Goal: Task Accomplishment & Management: Manage account settings

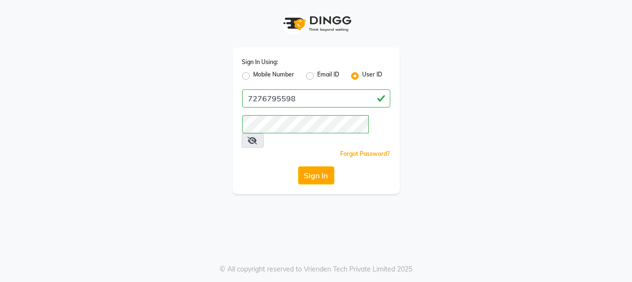
click at [257, 137] on icon at bounding box center [253, 141] width 10 height 8
click at [316, 166] on button "Sign In" at bounding box center [316, 175] width 36 height 18
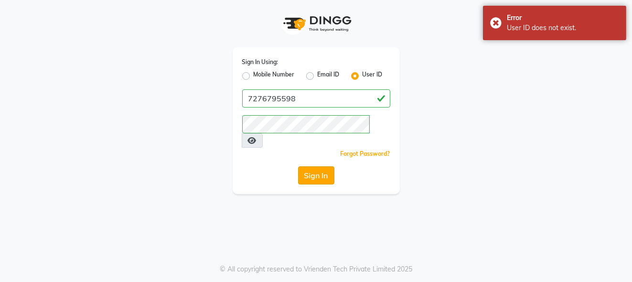
click at [316, 166] on button "Sign In" at bounding box center [316, 175] width 36 height 18
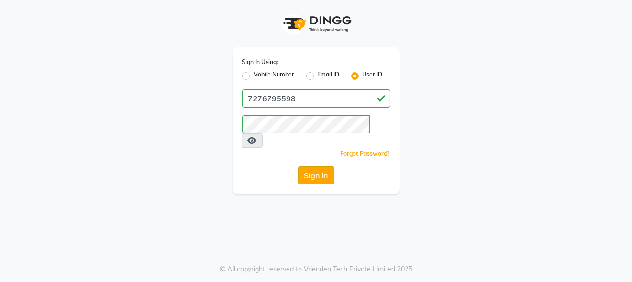
click at [316, 166] on button "Sign In" at bounding box center [316, 175] width 36 height 18
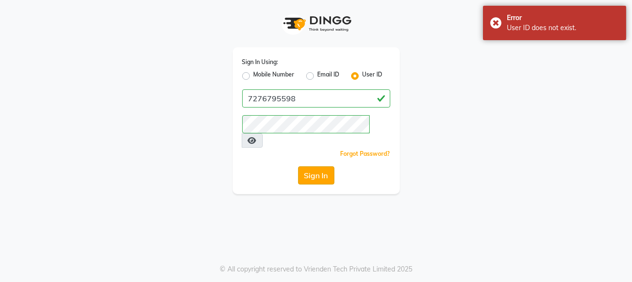
click at [316, 166] on button "Sign In" at bounding box center [316, 175] width 36 height 18
click at [298, 73] on div "Mobile Number Email ID User ID" at bounding box center [316, 75] width 148 height 11
click at [293, 73] on label "Mobile Number" at bounding box center [273, 75] width 41 height 11
click at [260, 73] on input "Mobile Number" at bounding box center [256, 73] width 6 height 6
radio input "true"
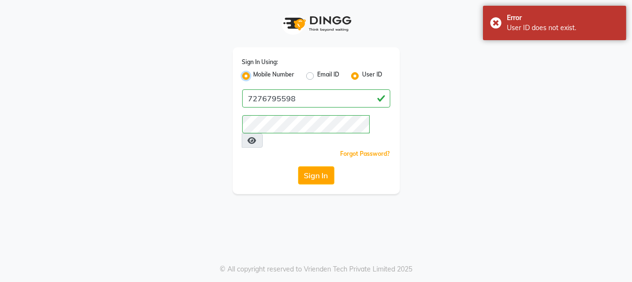
radio input "false"
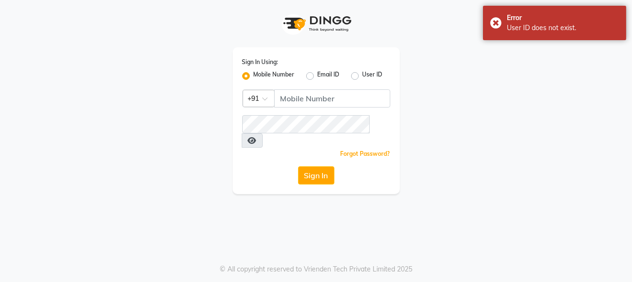
click at [253, 76] on label "Mobile Number" at bounding box center [273, 75] width 41 height 11
click at [253, 76] on input "Mobile Number" at bounding box center [256, 73] width 6 height 6
click at [284, 78] on label "Mobile Number" at bounding box center [273, 75] width 41 height 11
click at [260, 76] on input "Mobile Number" at bounding box center [256, 73] width 6 height 6
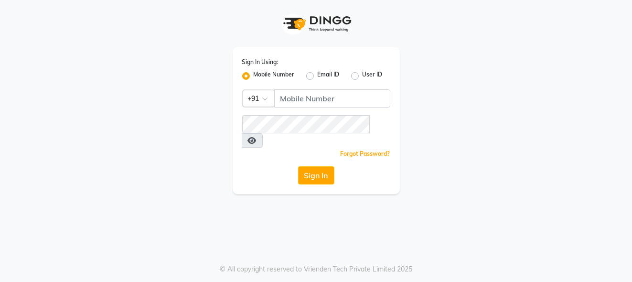
click at [317, 76] on label "Email ID" at bounding box center [328, 75] width 22 height 11
click at [317, 76] on input "Email ID" at bounding box center [320, 73] width 6 height 6
radio input "true"
radio input "false"
click at [362, 77] on label "User ID" at bounding box center [372, 75] width 20 height 11
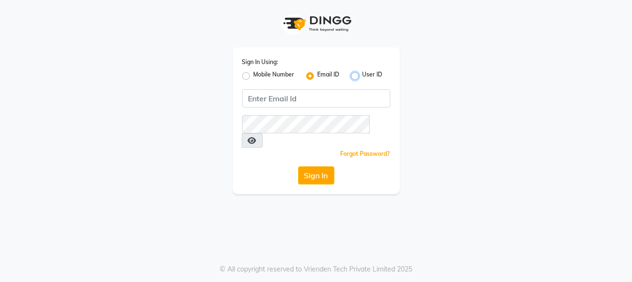
click at [362, 76] on input "User ID" at bounding box center [365, 73] width 6 height 6
radio input "true"
radio input "false"
click at [362, 77] on label "User ID" at bounding box center [372, 75] width 20 height 11
click at [362, 76] on input "User ID" at bounding box center [365, 73] width 6 height 6
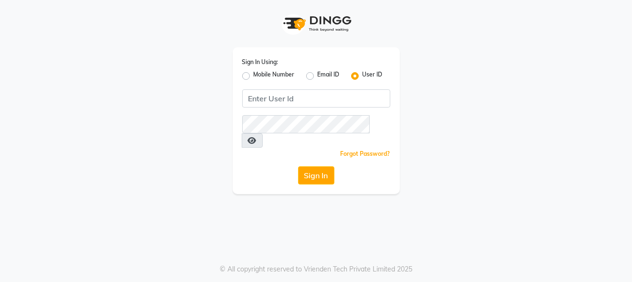
click at [253, 74] on label "Mobile Number" at bounding box center [273, 75] width 41 height 11
click at [253, 74] on input "Mobile Number" at bounding box center [256, 73] width 6 height 6
radio input "true"
radio input "false"
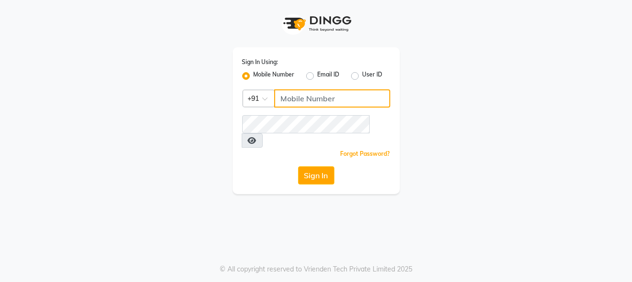
click at [287, 102] on input "Username" at bounding box center [332, 98] width 116 height 18
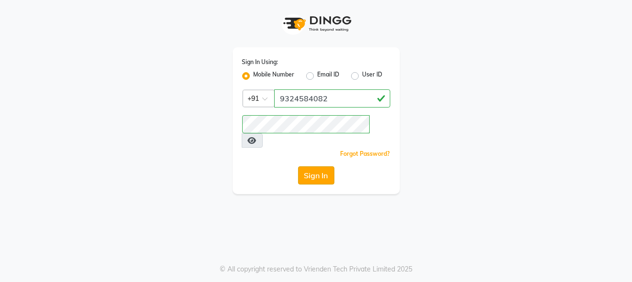
click at [320, 166] on button "Sign In" at bounding box center [316, 175] width 36 height 18
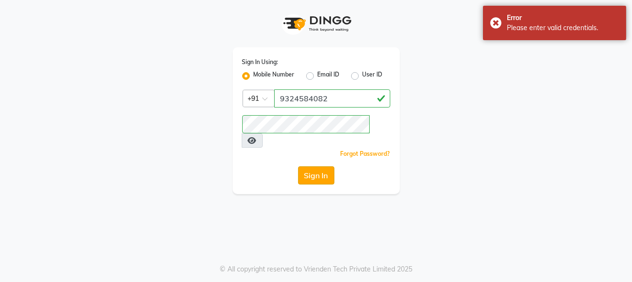
click at [320, 166] on button "Sign In" at bounding box center [316, 175] width 36 height 18
click at [323, 101] on input "9324584082" at bounding box center [332, 98] width 116 height 18
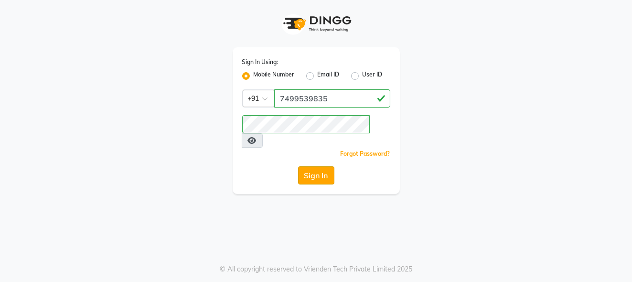
click at [319, 166] on button "Sign In" at bounding box center [316, 175] width 36 height 18
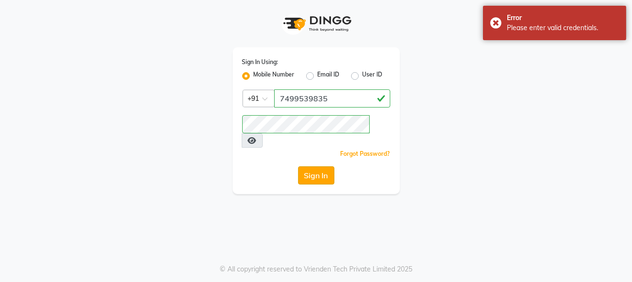
click at [319, 166] on button "Sign In" at bounding box center [316, 175] width 36 height 18
click at [256, 137] on icon at bounding box center [252, 141] width 9 height 8
click at [257, 137] on icon at bounding box center [253, 141] width 10 height 8
click at [256, 137] on icon at bounding box center [252, 141] width 9 height 8
click at [257, 137] on icon at bounding box center [253, 141] width 10 height 8
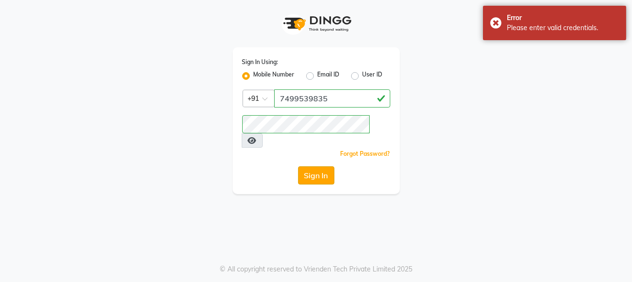
click at [332, 166] on button "Sign In" at bounding box center [316, 175] width 36 height 18
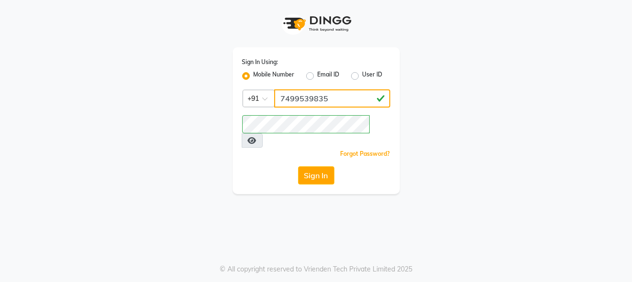
click at [334, 104] on input "7499539835" at bounding box center [332, 98] width 116 height 18
type input "7276795598"
click at [315, 166] on button "Sign In" at bounding box center [316, 175] width 36 height 18
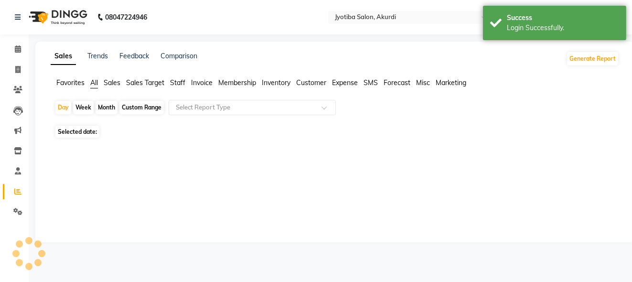
select select "en"
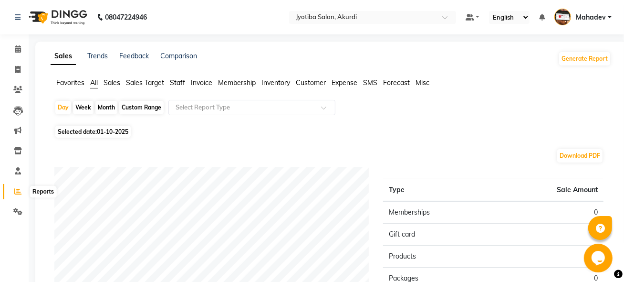
click at [14, 193] on icon at bounding box center [17, 191] width 7 height 7
click at [16, 194] on icon at bounding box center [17, 191] width 7 height 7
click at [102, 107] on div "Month" at bounding box center [106, 107] width 22 height 13
select select "10"
select select "2025"
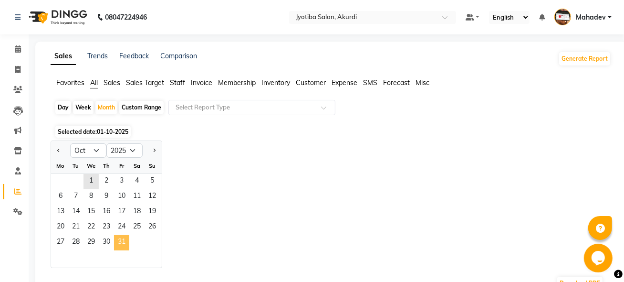
click at [117, 242] on span "31" at bounding box center [121, 242] width 15 height 15
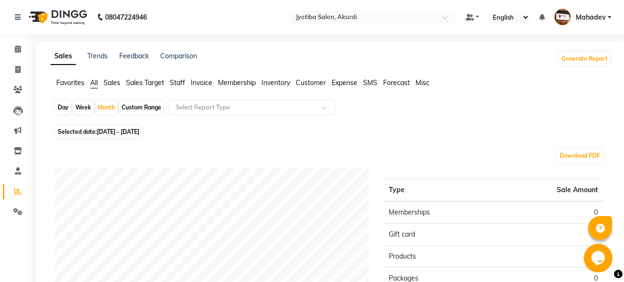
click at [61, 108] on div "Day" at bounding box center [63, 107] width 16 height 13
select select "10"
select select "2025"
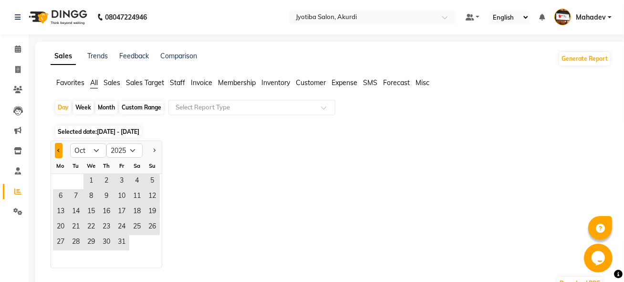
click at [58, 151] on button "Previous month" at bounding box center [59, 150] width 8 height 15
select select "9"
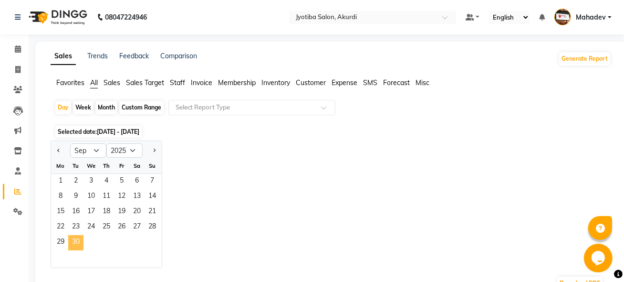
click at [79, 244] on span "30" at bounding box center [75, 242] width 15 height 15
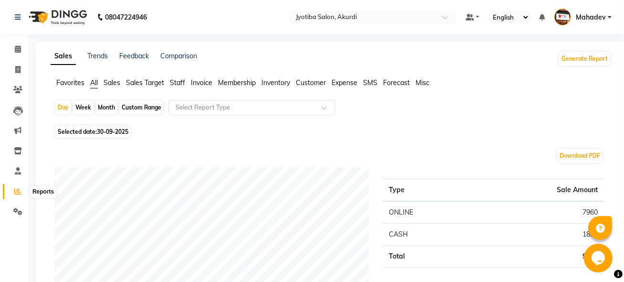
click at [15, 194] on icon at bounding box center [17, 191] width 7 height 7
click at [15, 193] on icon at bounding box center [17, 191] width 7 height 7
click at [101, 110] on div "Month" at bounding box center [106, 107] width 22 height 13
select select "9"
select select "2025"
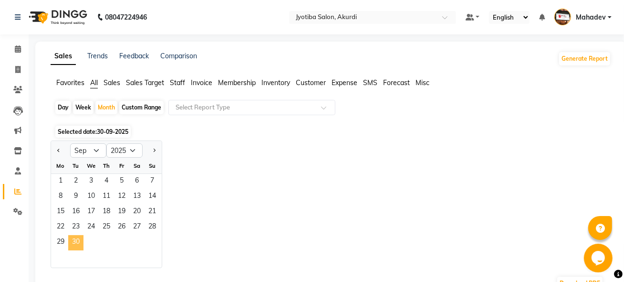
click at [77, 241] on span "30" at bounding box center [75, 242] width 15 height 15
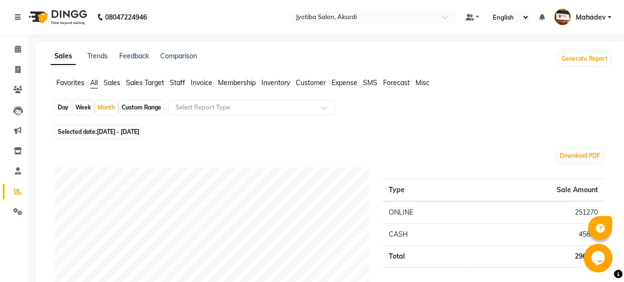
click at [335, 84] on span "Expense" at bounding box center [345, 82] width 26 height 9
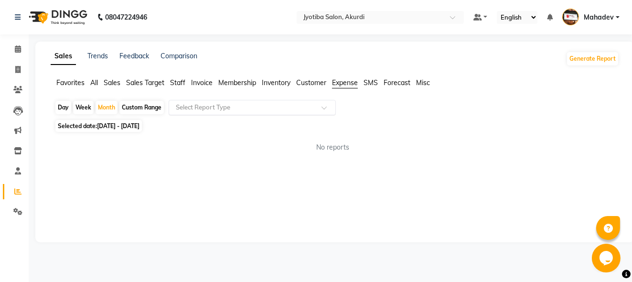
click at [246, 109] on input "text" at bounding box center [242, 108] width 137 height 10
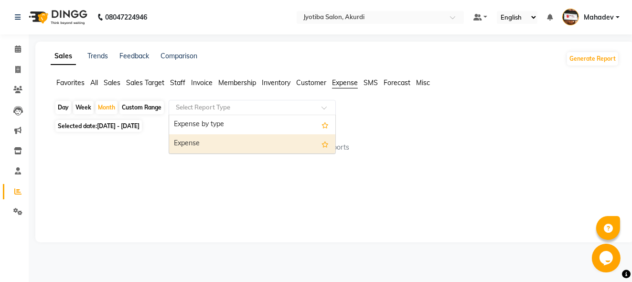
click at [217, 142] on div "Expense" at bounding box center [252, 143] width 166 height 19
select select "filtered_report"
select select "csv"
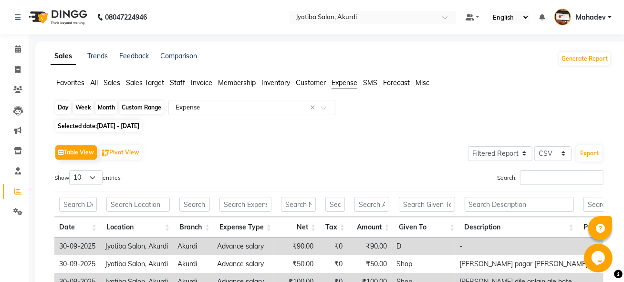
click at [108, 110] on div "Month" at bounding box center [106, 107] width 22 height 13
select select "9"
select select "2025"
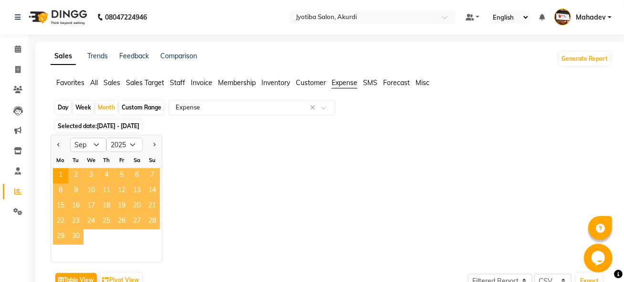
click at [75, 235] on span "30" at bounding box center [75, 236] width 15 height 15
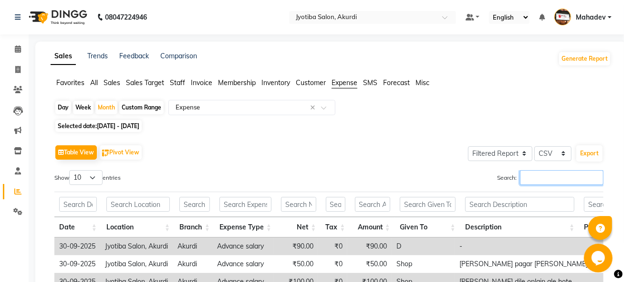
click at [530, 180] on input "Search:" at bounding box center [562, 177] width 84 height 15
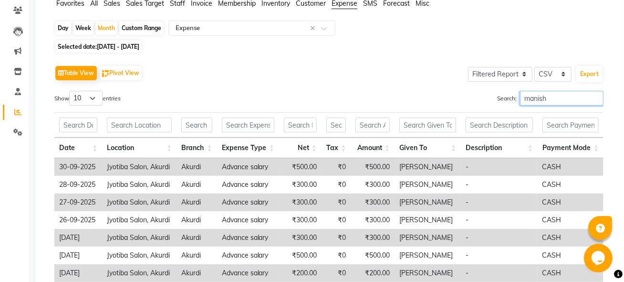
scroll to position [159, 0]
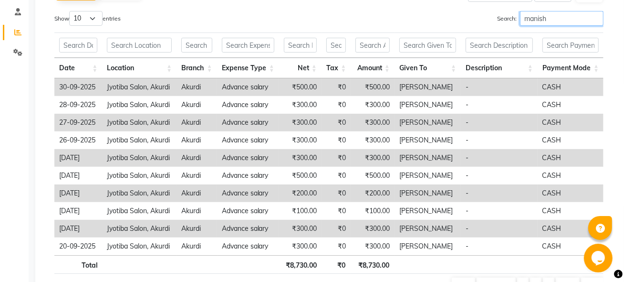
type input "manish"
click at [79, 21] on select "10 25 50 100" at bounding box center [85, 18] width 33 height 15
select select "100"
click at [71, 11] on select "10 25 50 100" at bounding box center [85, 18] width 33 height 15
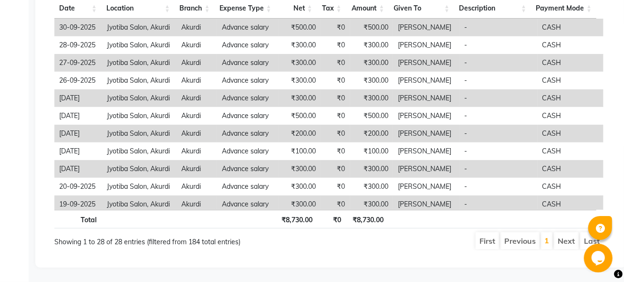
scroll to position [0, 0]
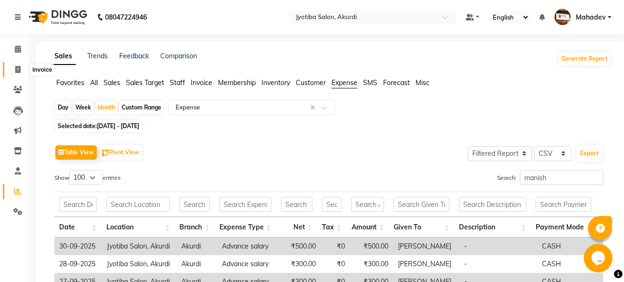
click at [18, 74] on span at bounding box center [18, 69] width 17 height 11
select select "service"
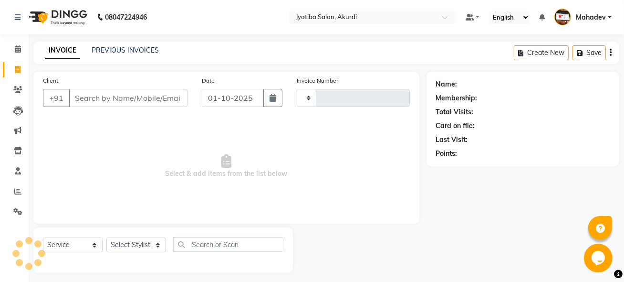
scroll to position [5, 0]
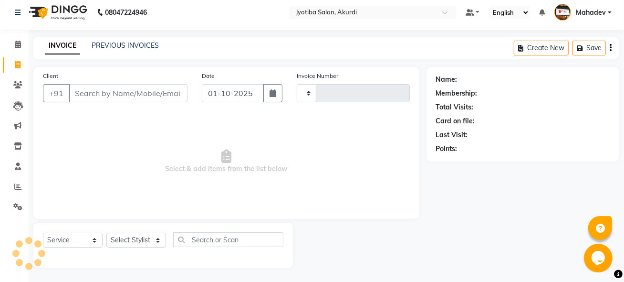
type input "6526"
select select "557"
click at [99, 94] on input "Client" at bounding box center [128, 93] width 119 height 18
click at [14, 183] on icon at bounding box center [17, 186] width 7 height 7
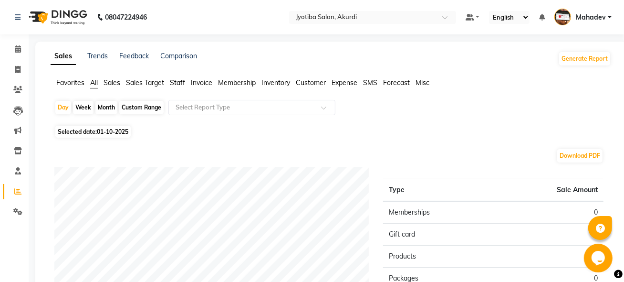
click at [179, 85] on span "Staff" at bounding box center [177, 82] width 15 height 9
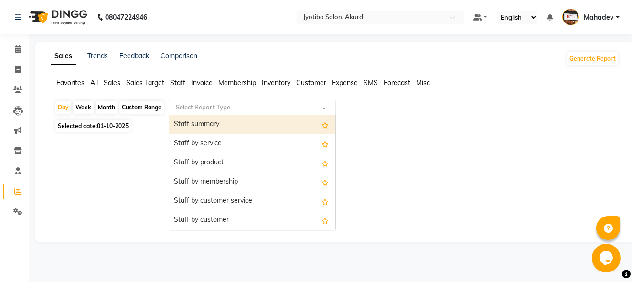
click at [190, 105] on input "text" at bounding box center [242, 108] width 137 height 10
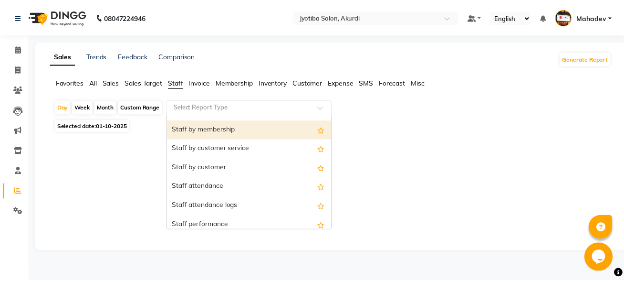
scroll to position [79, 0]
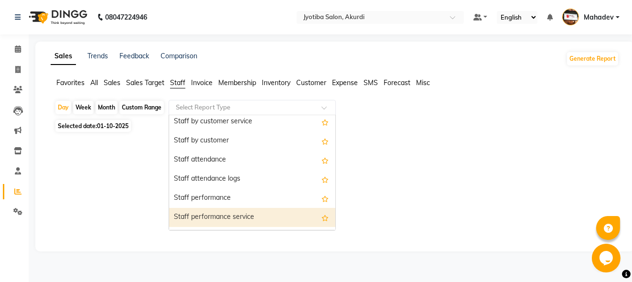
click at [260, 219] on div "Staff performance service" at bounding box center [252, 217] width 166 height 19
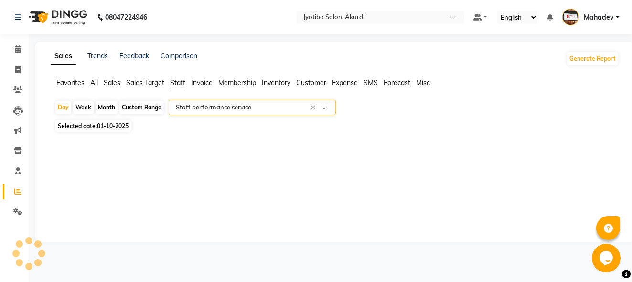
click at [105, 102] on div "Month" at bounding box center [106, 107] width 22 height 13
select select "10"
select select "2025"
select select "filtered_report"
select select "csv"
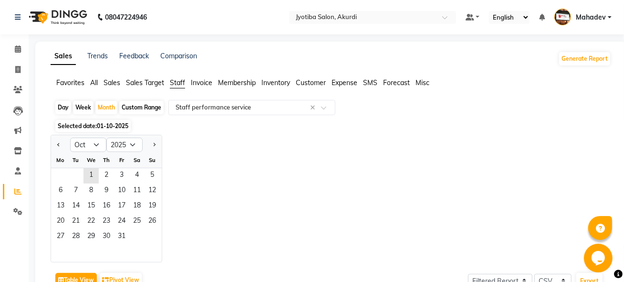
click at [53, 148] on div at bounding box center [60, 144] width 19 height 15
click at [53, 144] on div at bounding box center [60, 144] width 19 height 15
click at [59, 144] on span "Previous month" at bounding box center [58, 144] width 3 height 3
select select "9"
click at [82, 242] on span "30" at bounding box center [75, 236] width 15 height 15
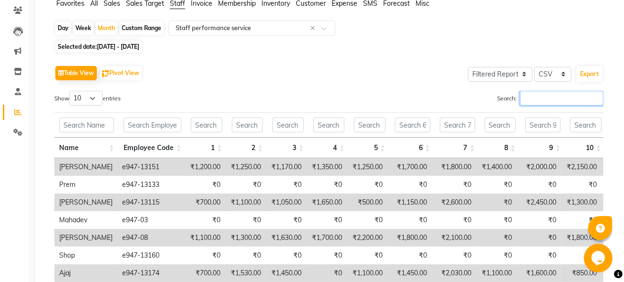
click at [546, 101] on input "Search:" at bounding box center [562, 98] width 84 height 15
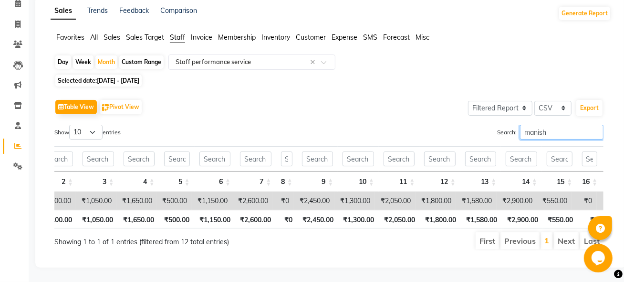
scroll to position [0, 200]
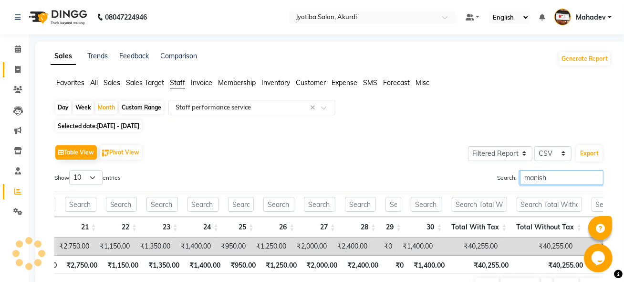
type input "manish"
click at [16, 71] on icon at bounding box center [17, 69] width 5 height 7
select select "service"
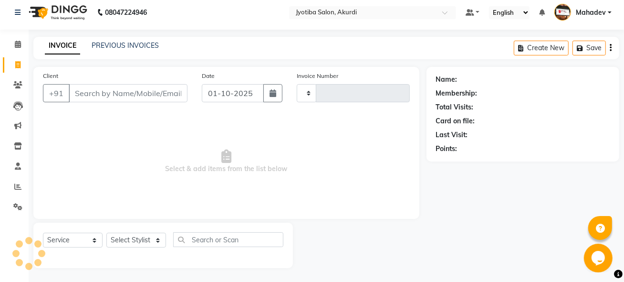
type input "6526"
select select "557"
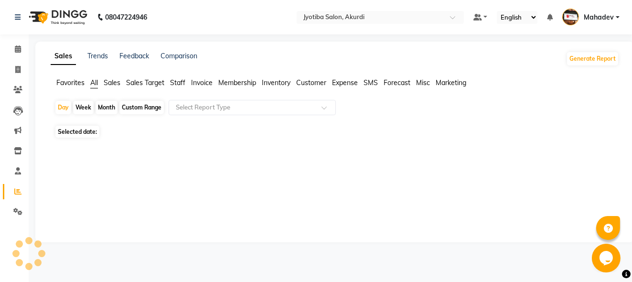
select select "service"
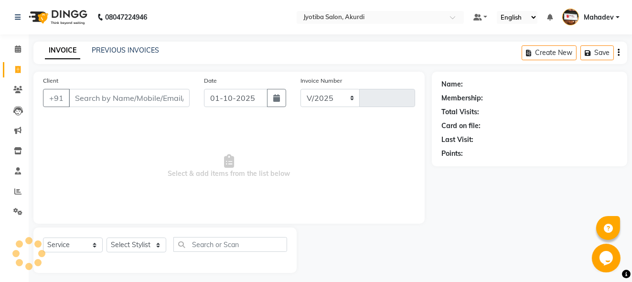
select select "557"
type input "6526"
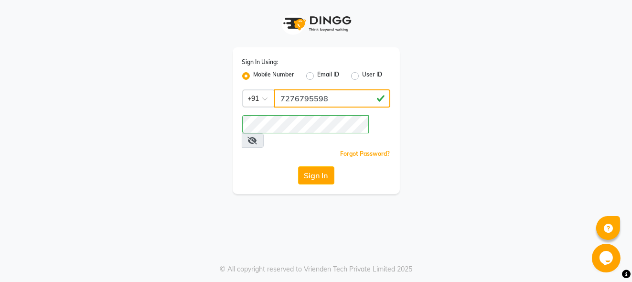
click at [327, 95] on input "7276795598" at bounding box center [332, 98] width 116 height 18
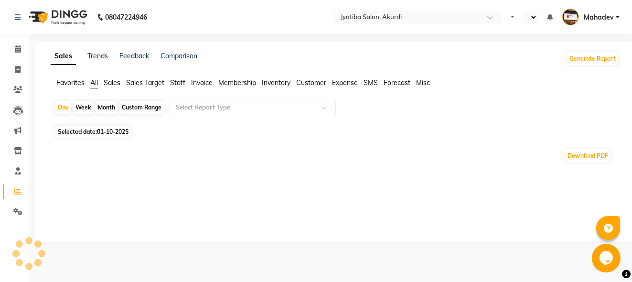
select select "en"
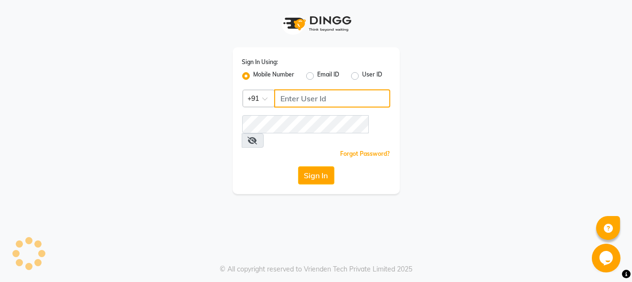
type input "7276795598"
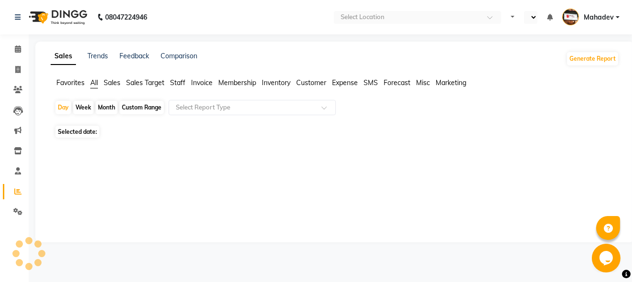
select select "en"
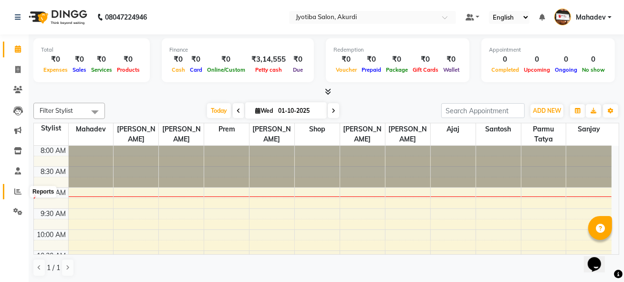
click at [19, 189] on icon at bounding box center [17, 191] width 7 height 7
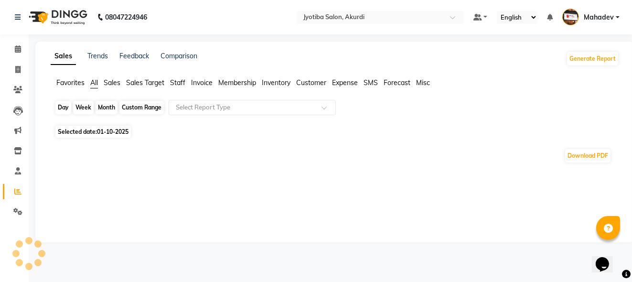
click at [67, 108] on div "Day" at bounding box center [63, 107] width 16 height 13
select select "10"
select select "2025"
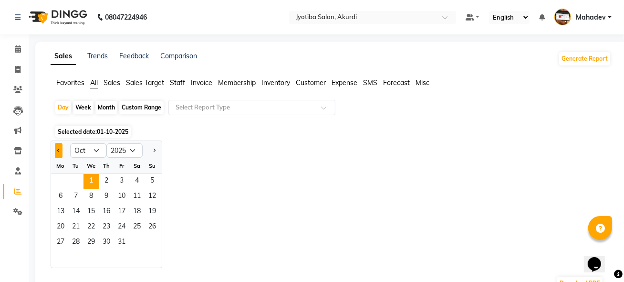
click at [58, 153] on button "Previous month" at bounding box center [59, 150] width 8 height 15
select select "9"
click at [83, 241] on span "30" at bounding box center [75, 242] width 15 height 15
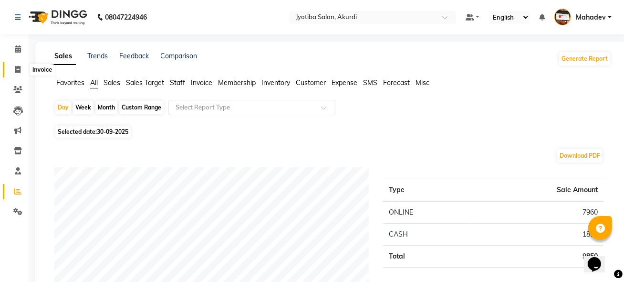
click at [18, 72] on icon at bounding box center [17, 69] width 5 height 7
select select "557"
select select "service"
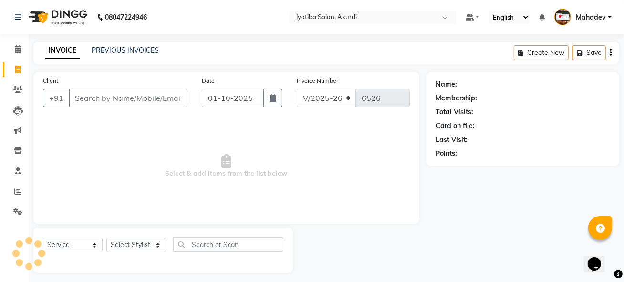
scroll to position [5, 0]
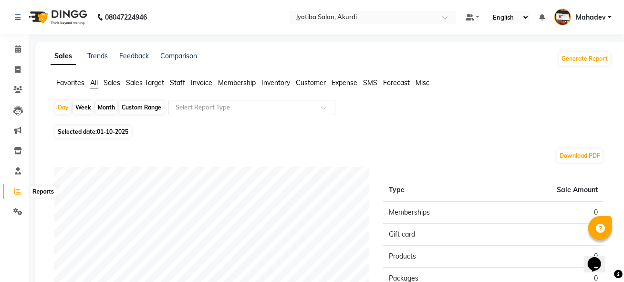
click at [18, 189] on icon at bounding box center [17, 191] width 7 height 7
click at [61, 108] on div "Day" at bounding box center [63, 107] width 16 height 13
select select "10"
select select "2025"
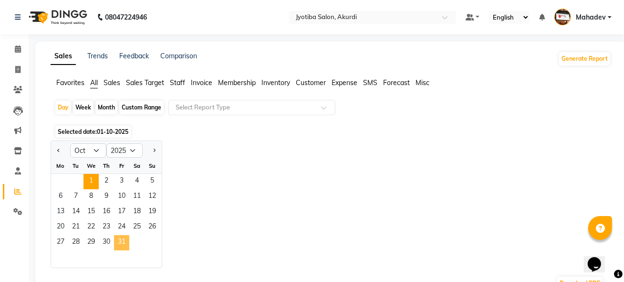
click at [114, 248] on span "31" at bounding box center [121, 242] width 15 height 15
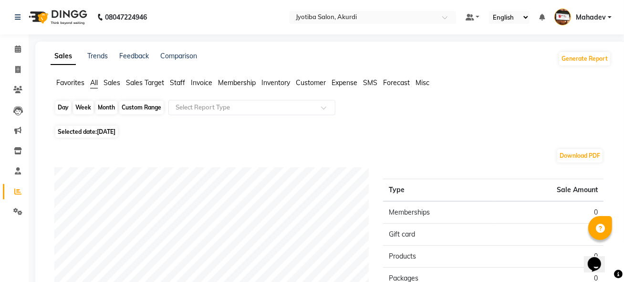
click at [60, 108] on div "Day" at bounding box center [63, 107] width 16 height 13
select select "10"
select select "2025"
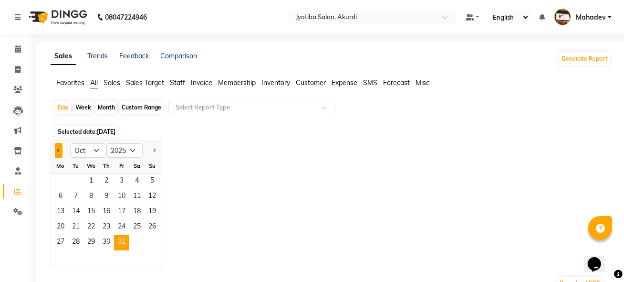
click at [54, 157] on div at bounding box center [60, 150] width 19 height 15
click at [56, 149] on button "Previous month" at bounding box center [59, 150] width 8 height 15
select select "9"
click at [78, 246] on span "30" at bounding box center [75, 242] width 15 height 15
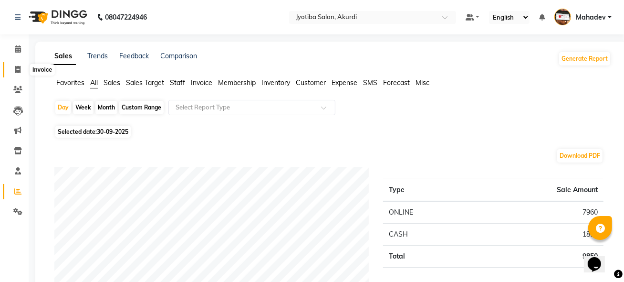
click at [16, 71] on icon at bounding box center [17, 69] width 5 height 7
select select "557"
select select "service"
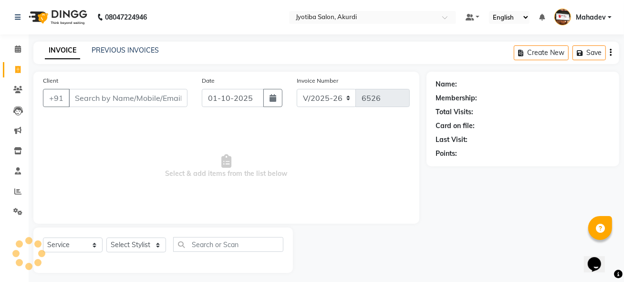
scroll to position [5, 0]
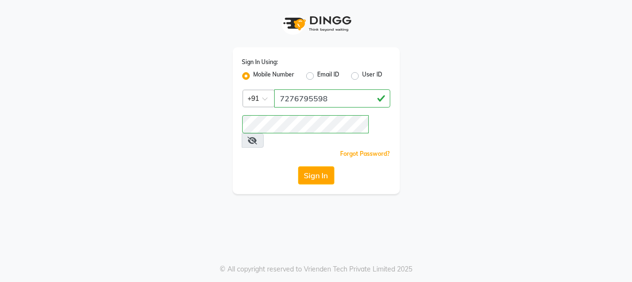
click at [257, 137] on icon at bounding box center [253, 141] width 10 height 8
click at [332, 96] on input "7276795598" at bounding box center [332, 98] width 116 height 18
click at [325, 166] on button "Sign In" at bounding box center [316, 175] width 36 height 18
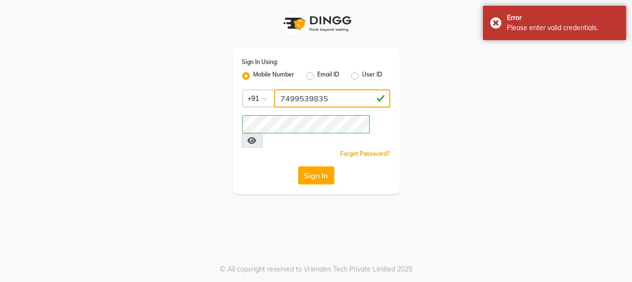
click at [334, 104] on input "7499539835" at bounding box center [332, 98] width 116 height 18
click at [325, 166] on button "Sign In" at bounding box center [316, 175] width 36 height 18
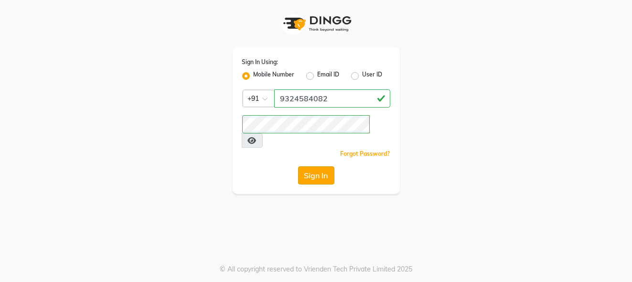
click at [325, 166] on button "Sign In" at bounding box center [316, 175] width 36 height 18
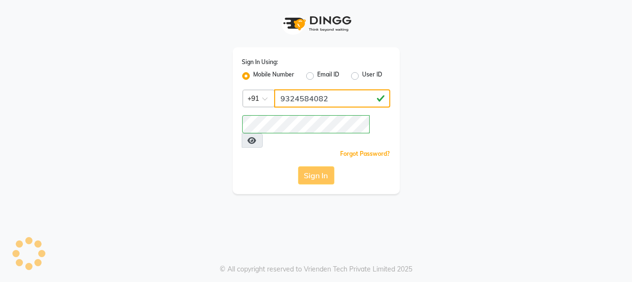
click at [329, 102] on input "9324584082" at bounding box center [332, 98] width 116 height 18
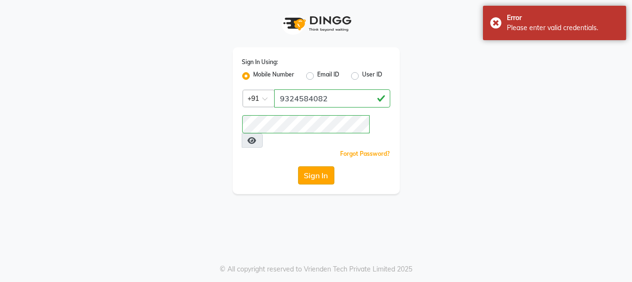
click at [320, 166] on button "Sign In" at bounding box center [316, 175] width 36 height 18
click at [320, 166] on div "Sign In" at bounding box center [316, 175] width 148 height 18
click at [320, 166] on button "Sign In" at bounding box center [316, 175] width 36 height 18
click at [336, 108] on div "Sign In Using: Mobile Number Email ID User ID Country Code × +91 9324584082 Rem…" at bounding box center [315, 120] width 167 height 147
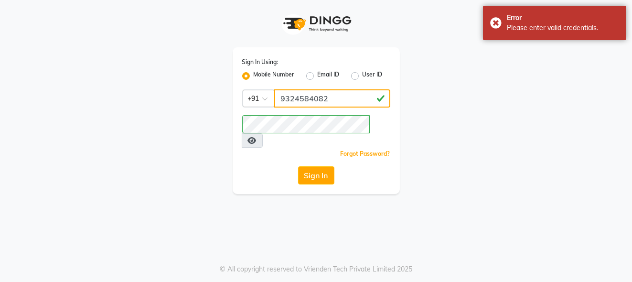
click at [336, 107] on input "9324584082" at bounding box center [332, 98] width 116 height 18
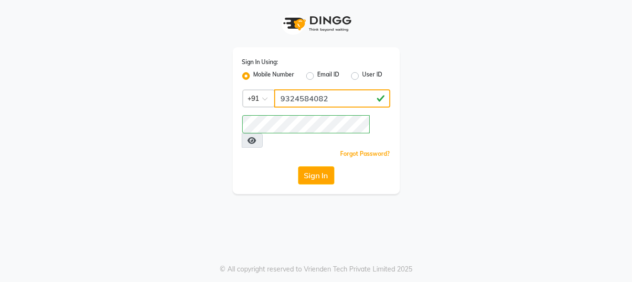
type input "7499539835"
click at [318, 166] on button "Sign In" at bounding box center [316, 175] width 36 height 18
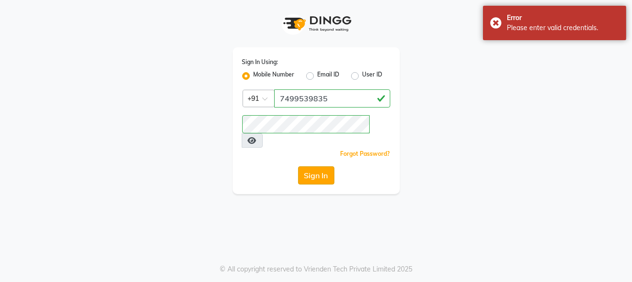
click at [318, 166] on button "Sign In" at bounding box center [316, 175] width 36 height 18
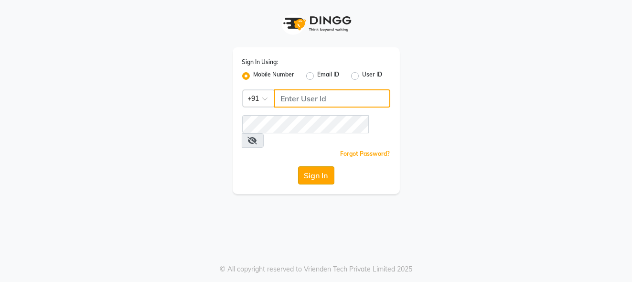
type input "7276795598"
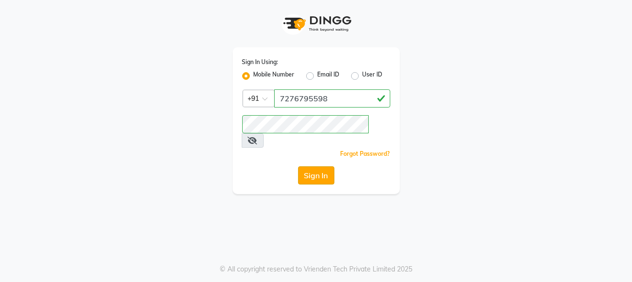
click at [318, 166] on button "Sign In" at bounding box center [316, 175] width 36 height 18
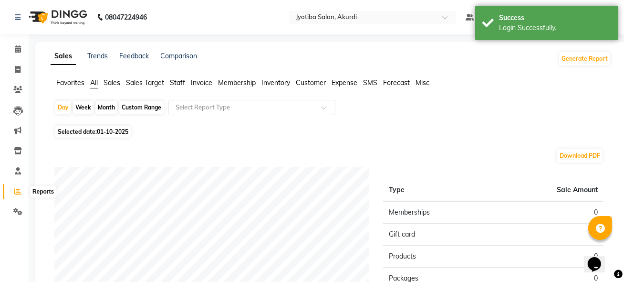
drag, startPoint x: 13, startPoint y: 191, endPoint x: 28, endPoint y: 173, distance: 23.3
click at [13, 191] on span at bounding box center [18, 191] width 17 height 11
click at [63, 108] on div "Day" at bounding box center [63, 107] width 16 height 13
select select "10"
select select "2025"
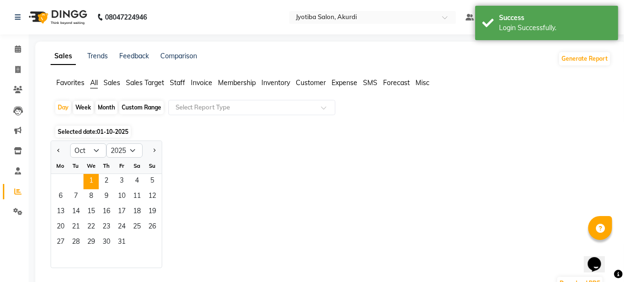
click at [106, 113] on div "Month" at bounding box center [106, 107] width 22 height 13
select select "10"
select select "2025"
click at [105, 111] on div "Month" at bounding box center [106, 107] width 22 height 13
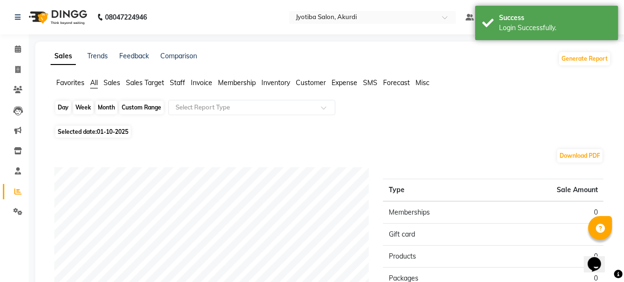
click at [103, 111] on div "Month" at bounding box center [106, 107] width 22 height 13
select select "10"
select select "2025"
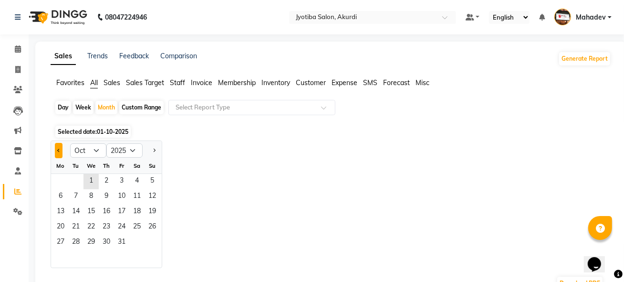
click at [55, 152] on div at bounding box center [60, 150] width 19 height 15
click at [59, 156] on button "Previous month" at bounding box center [59, 150] width 8 height 15
select select "9"
click at [79, 241] on span "30" at bounding box center [75, 242] width 15 height 15
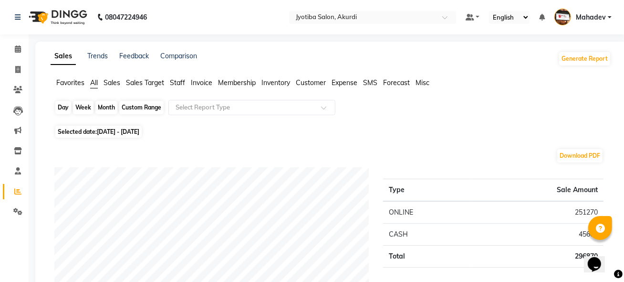
click at [104, 108] on div "Month" at bounding box center [106, 107] width 22 height 13
select select "9"
select select "2025"
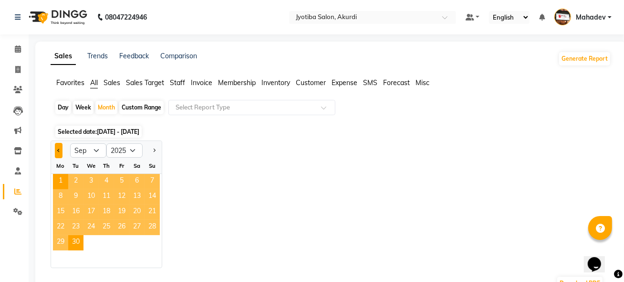
click at [59, 149] on span "Previous month" at bounding box center [58, 149] width 3 height 3
select select "8"
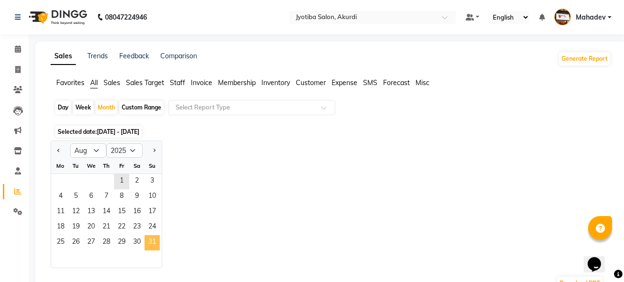
click at [156, 245] on span "31" at bounding box center [152, 242] width 15 height 15
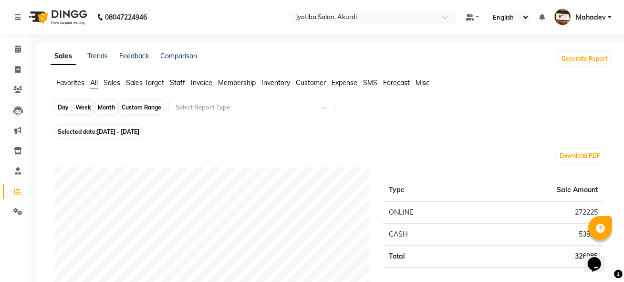
click at [107, 109] on div "Month" at bounding box center [106, 107] width 22 height 13
select select "8"
select select "2025"
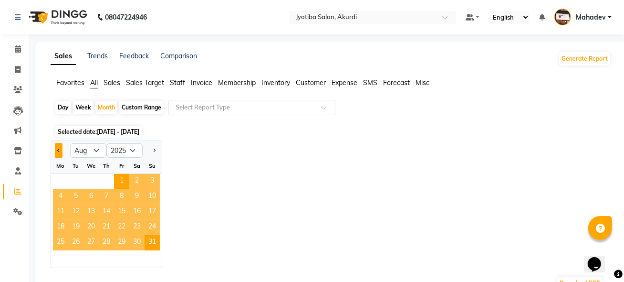
click at [57, 149] on button "Previous month" at bounding box center [59, 150] width 8 height 15
select select "7"
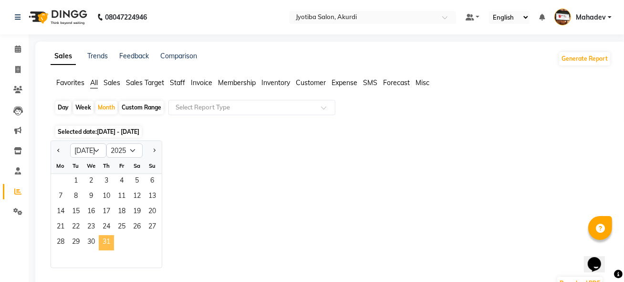
click at [99, 241] on span "31" at bounding box center [106, 242] width 15 height 15
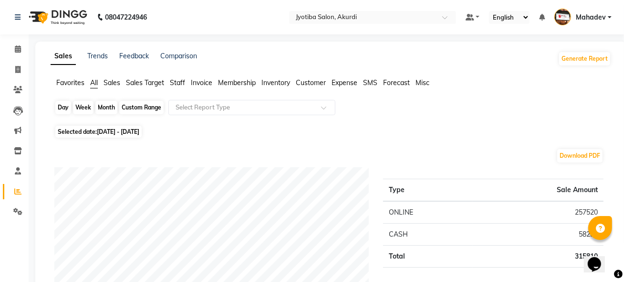
click at [102, 110] on div "Month" at bounding box center [106, 107] width 22 height 13
select select "7"
select select "2025"
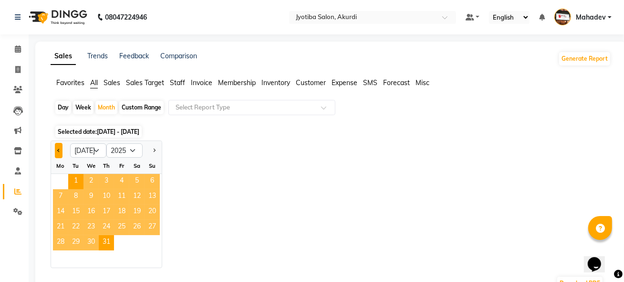
click at [55, 149] on button "Previous month" at bounding box center [59, 150] width 8 height 15
select select "6"
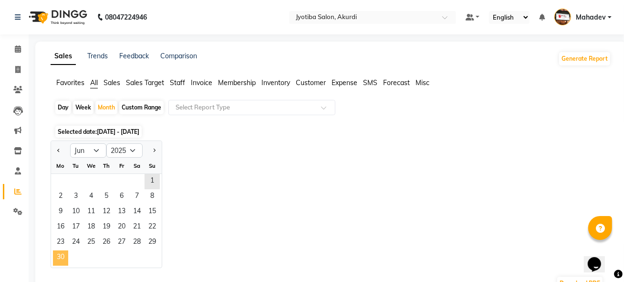
click at [66, 253] on span "30" at bounding box center [60, 257] width 15 height 15
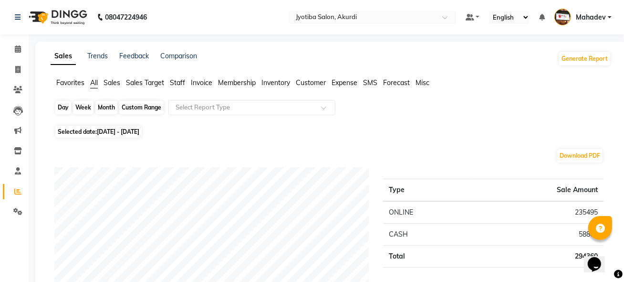
click at [109, 107] on div "Month" at bounding box center [106, 107] width 22 height 13
select select "6"
select select "2025"
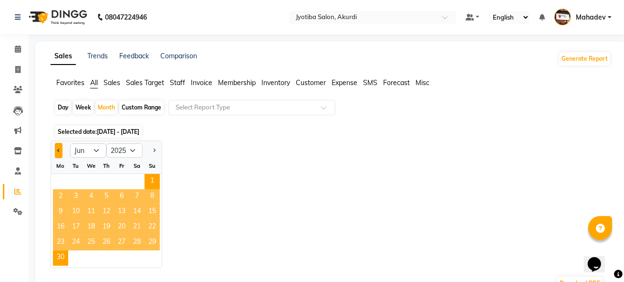
click at [60, 149] on span "Previous month" at bounding box center [58, 149] width 3 height 3
select select "5"
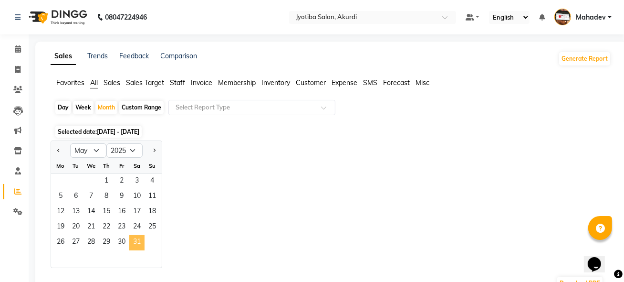
click at [140, 240] on span "31" at bounding box center [136, 242] width 15 height 15
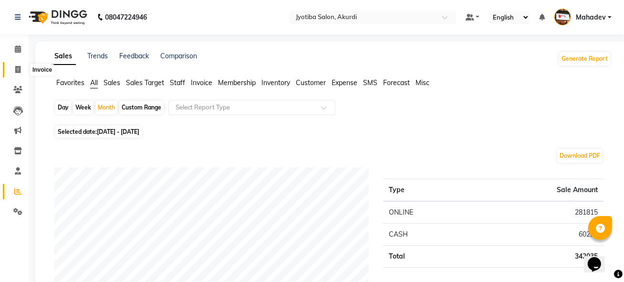
click at [17, 70] on icon at bounding box center [17, 69] width 5 height 7
select select "service"
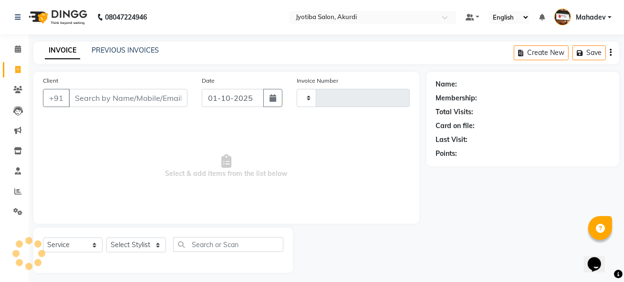
type input "6526"
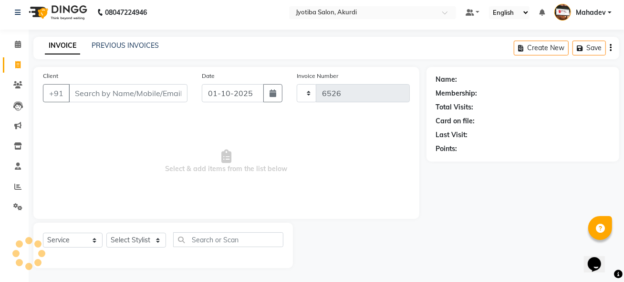
select select "557"
click at [95, 95] on input "Client" at bounding box center [128, 93] width 119 height 18
click at [115, 93] on input "Client" at bounding box center [128, 93] width 119 height 18
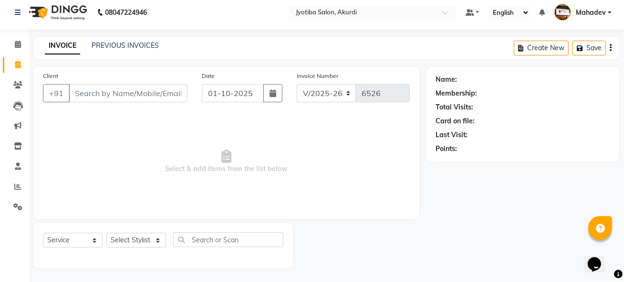
click at [115, 93] on input "Client" at bounding box center [128, 93] width 119 height 18
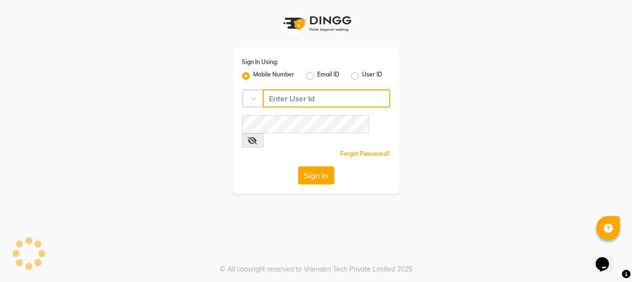
type input "7276795598"
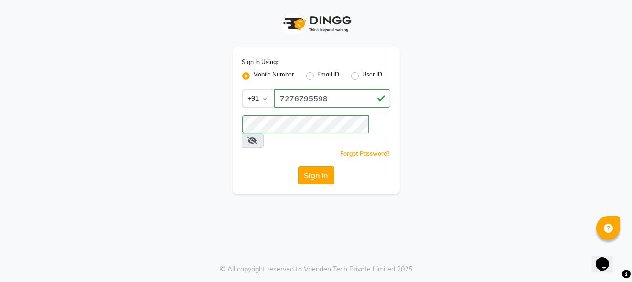
click at [325, 166] on button "Sign In" at bounding box center [316, 175] width 36 height 18
click at [325, 166] on div "Sign In" at bounding box center [316, 175] width 148 height 18
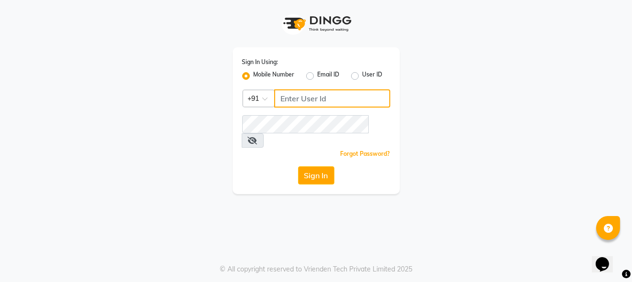
type input "7276795598"
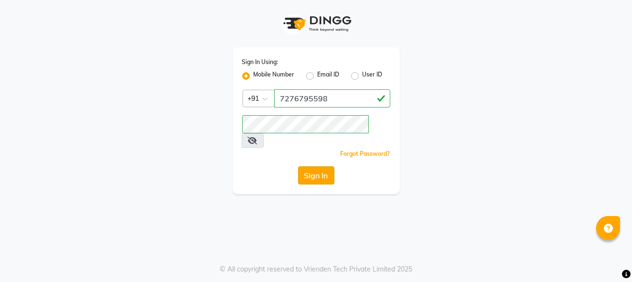
click at [313, 166] on button "Sign In" at bounding box center [316, 175] width 36 height 18
